Goal: Task Accomplishment & Management: Use online tool/utility

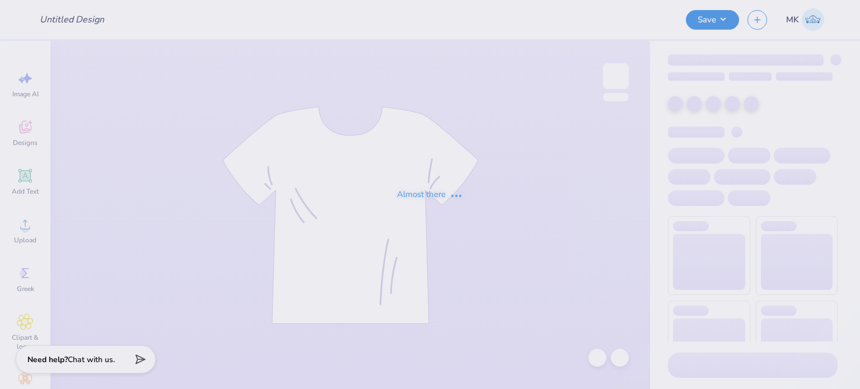
type input "[PERSON_NAME] : [GEOGRAPHIC_DATA][US_STATE]"
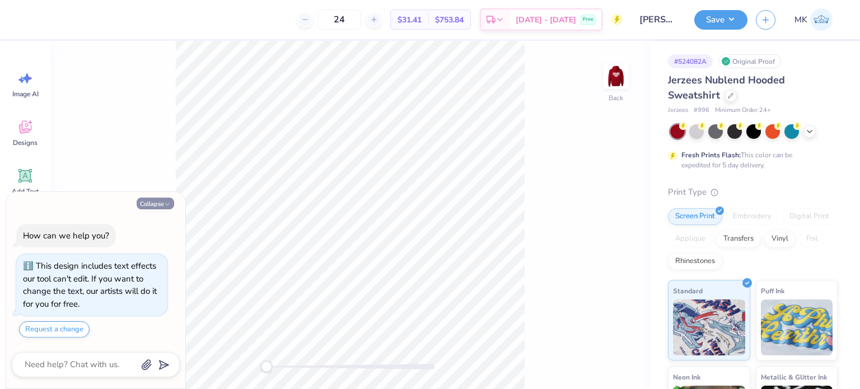
click at [163, 203] on button "Collapse" at bounding box center [155, 204] width 37 height 12
type textarea "x"
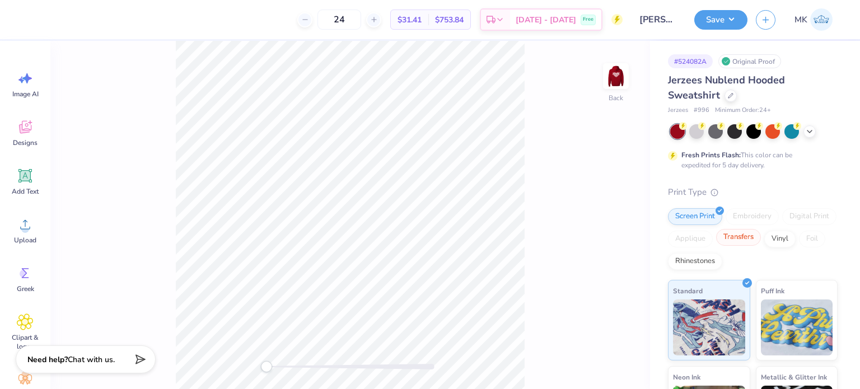
click at [761, 239] on div "Transfers" at bounding box center [738, 237] width 45 height 17
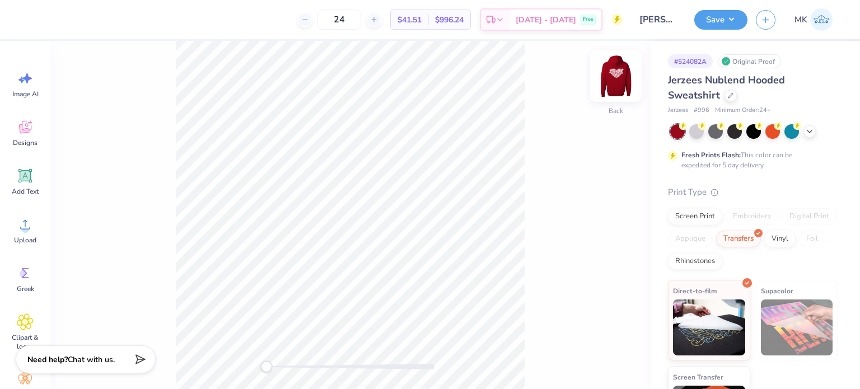
click at [606, 78] on img at bounding box center [615, 76] width 45 height 45
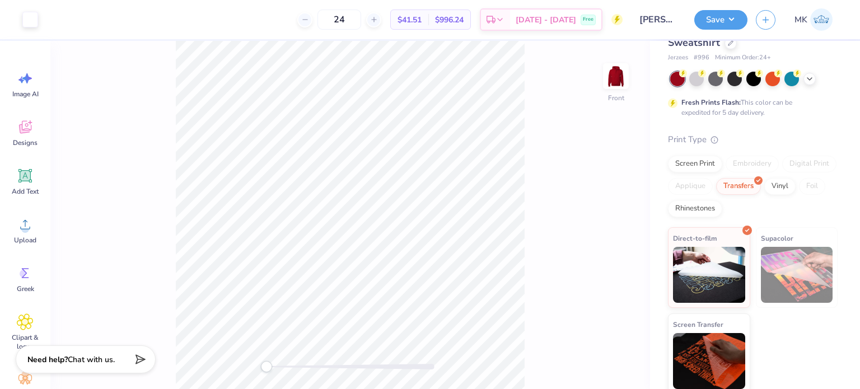
scroll to position [57, 0]
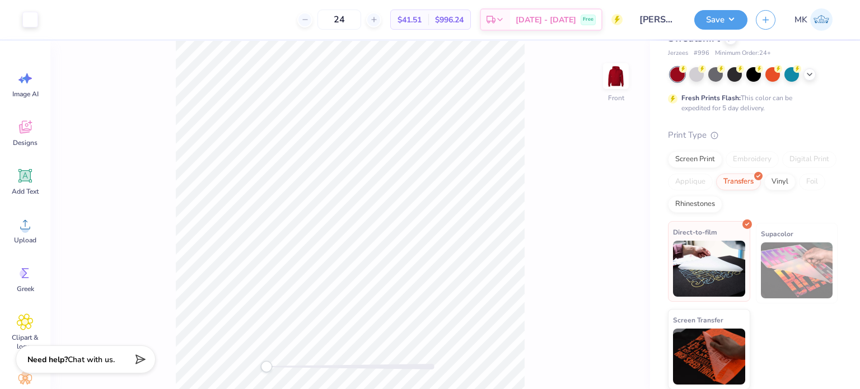
click at [725, 264] on img at bounding box center [709, 269] width 72 height 56
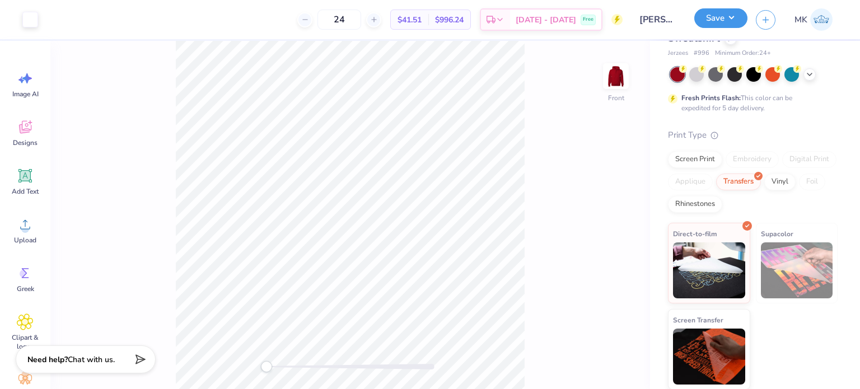
click at [723, 20] on button "Save" at bounding box center [720, 18] width 53 height 20
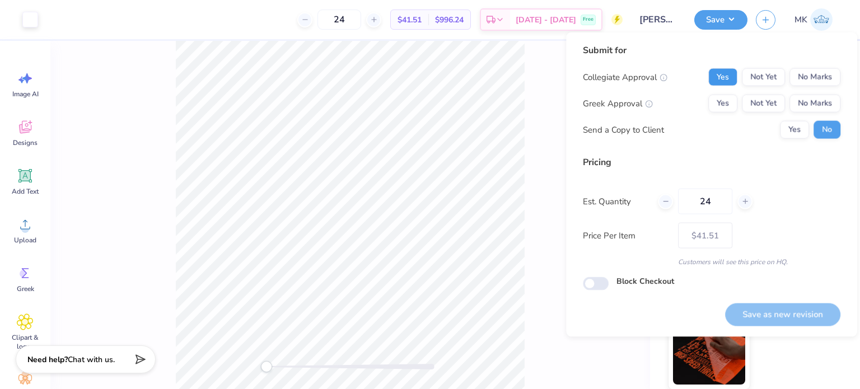
click at [720, 76] on button "Yes" at bounding box center [722, 77] width 29 height 18
click at [826, 81] on button "No Marks" at bounding box center [814, 77] width 51 height 18
click at [710, 100] on button "Yes" at bounding box center [722, 104] width 29 height 18
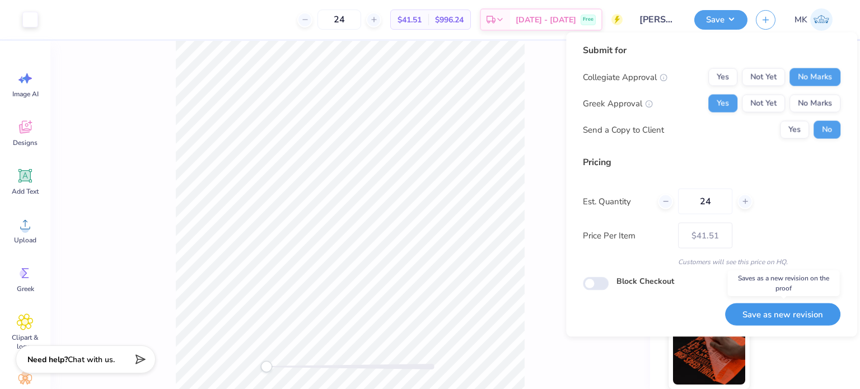
click at [756, 317] on button "Save as new revision" at bounding box center [782, 314] width 115 height 23
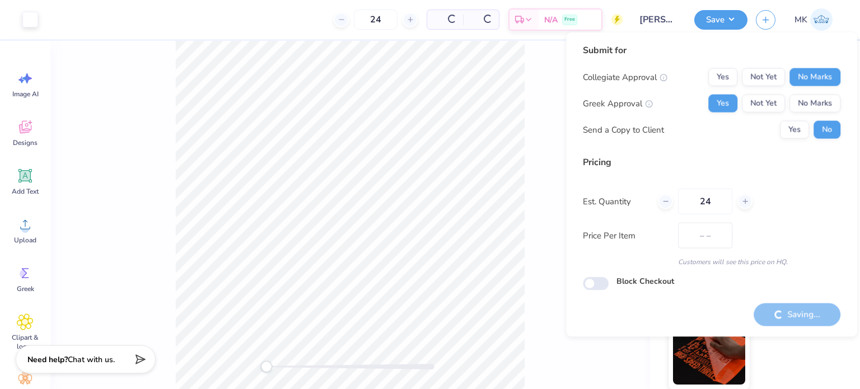
type input "$41.51"
